Goal: Information Seeking & Learning: Learn about a topic

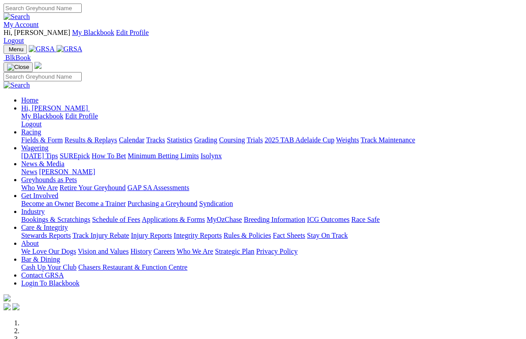
click at [41, 128] on link "Racing" at bounding box center [31, 132] width 20 height 8
click at [46, 136] on link "Fields & Form" at bounding box center [42, 140] width 42 height 8
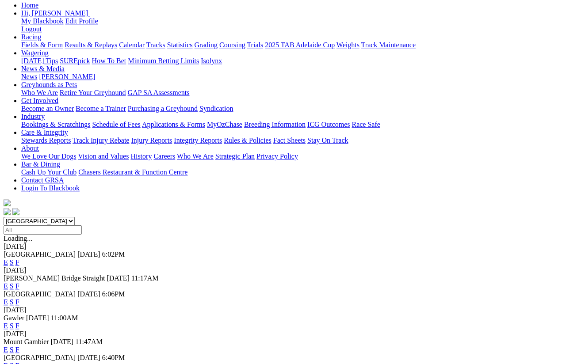
scroll to position [111, 0]
click at [19, 346] on link "F" at bounding box center [17, 350] width 4 height 8
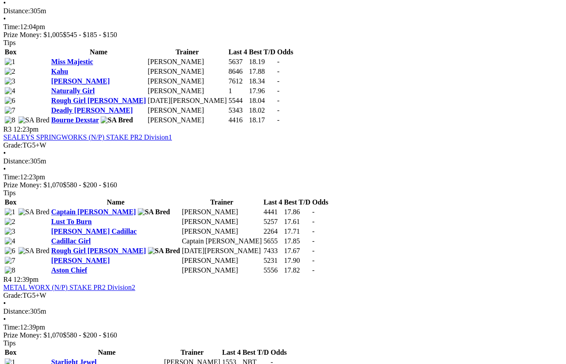
scroll to position [684, 46]
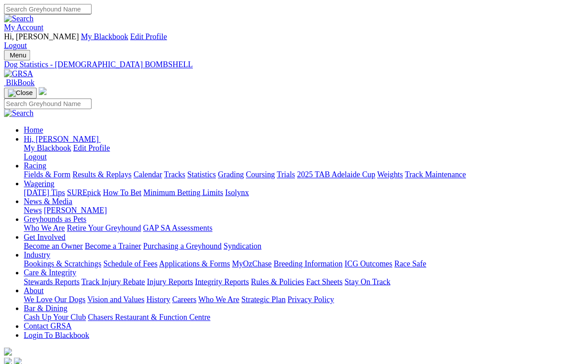
scroll to position [9, 0]
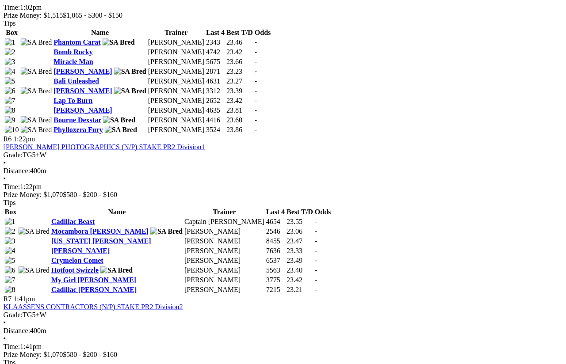
scroll to position [1145, 0]
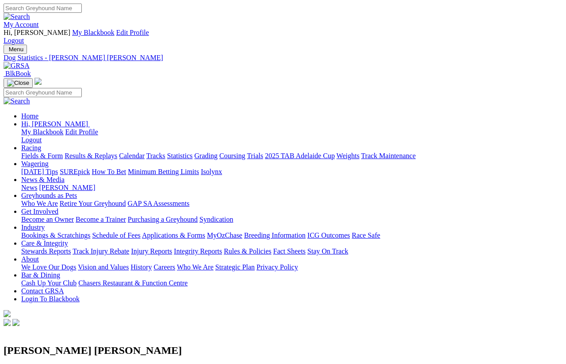
scroll to position [7, 0]
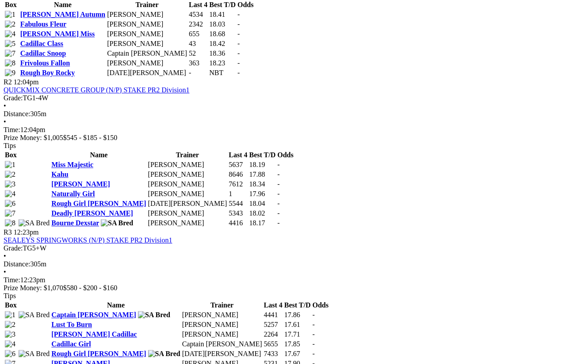
scroll to position [580, 0]
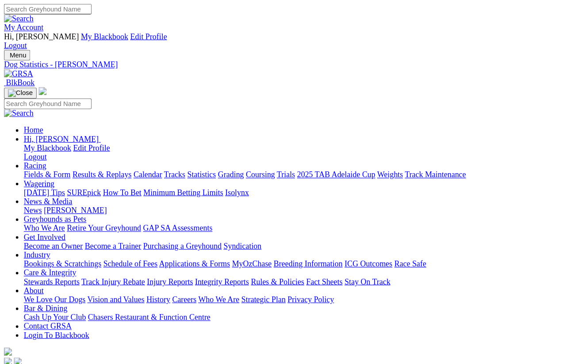
scroll to position [7, 0]
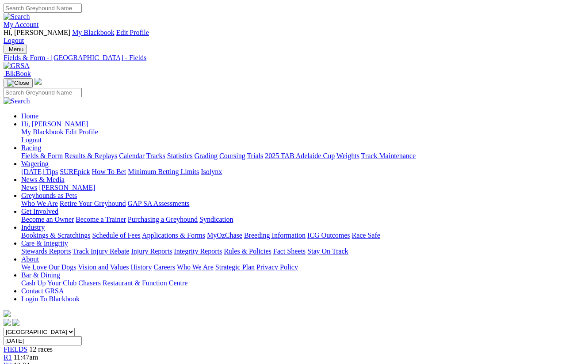
click at [53, 152] on link "Fields & Form" at bounding box center [42, 156] width 42 height 8
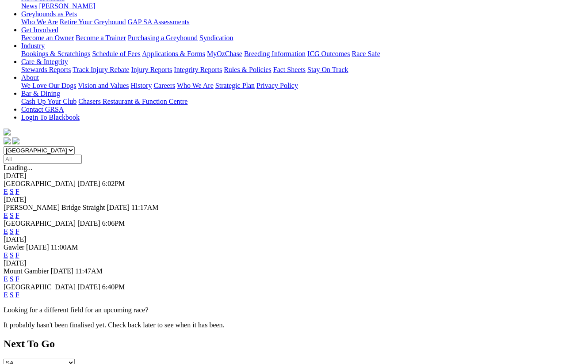
scroll to position [182, 0]
click at [19, 291] on link "F" at bounding box center [17, 295] width 4 height 8
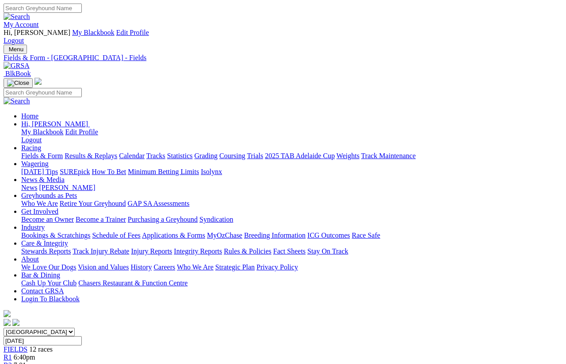
scroll to position [0, 141]
